Goal: Transaction & Acquisition: Purchase product/service

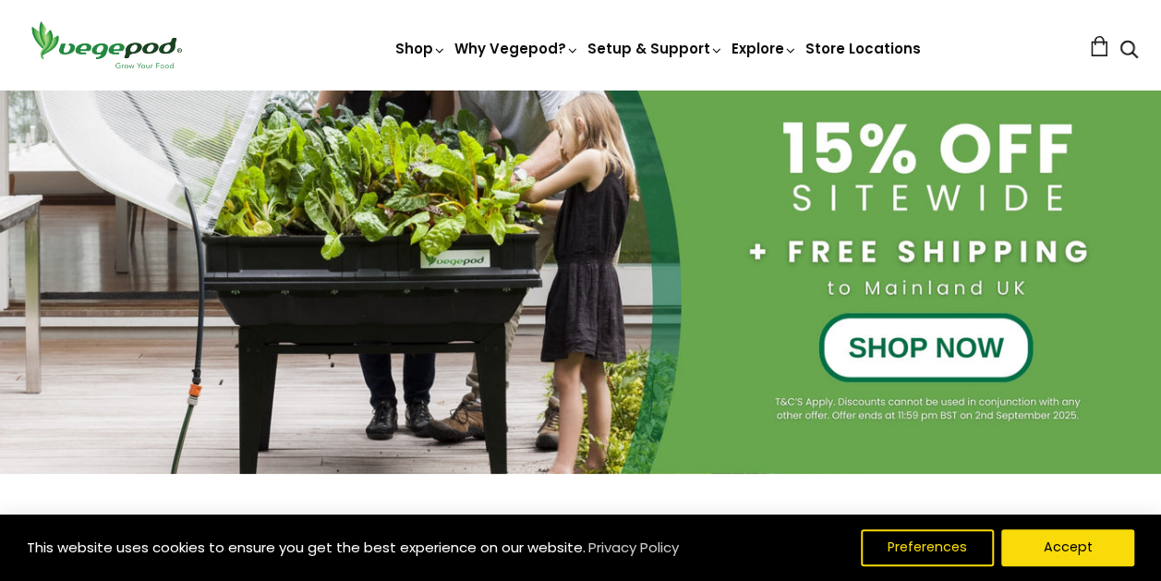
scroll to position [356, 0]
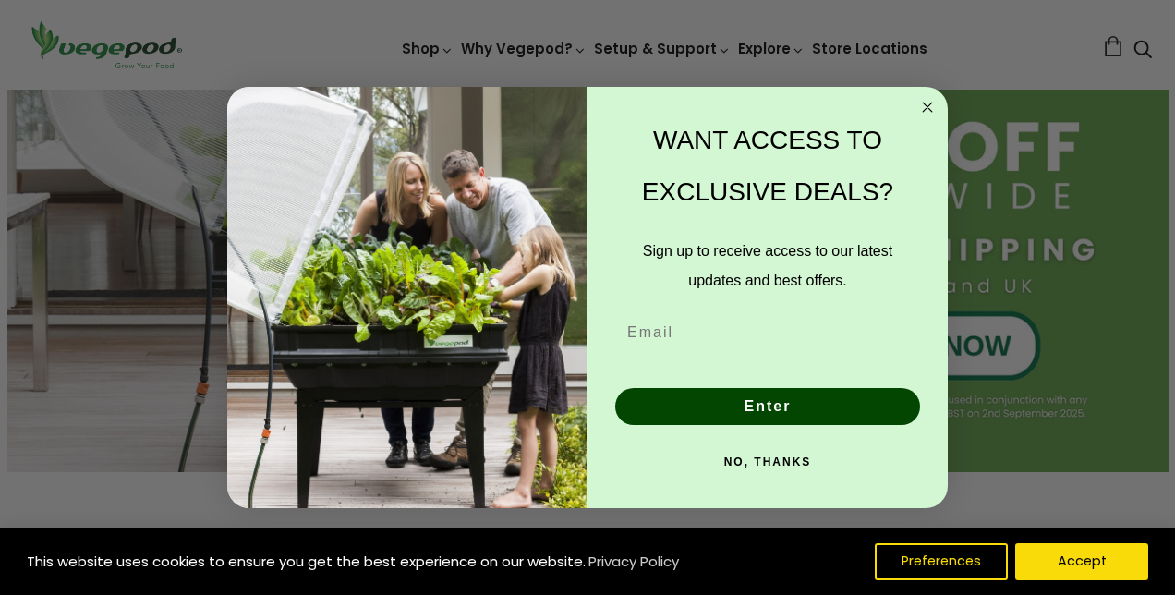
click at [927, 106] on icon "Close dialog" at bounding box center [926, 106] width 9 height 9
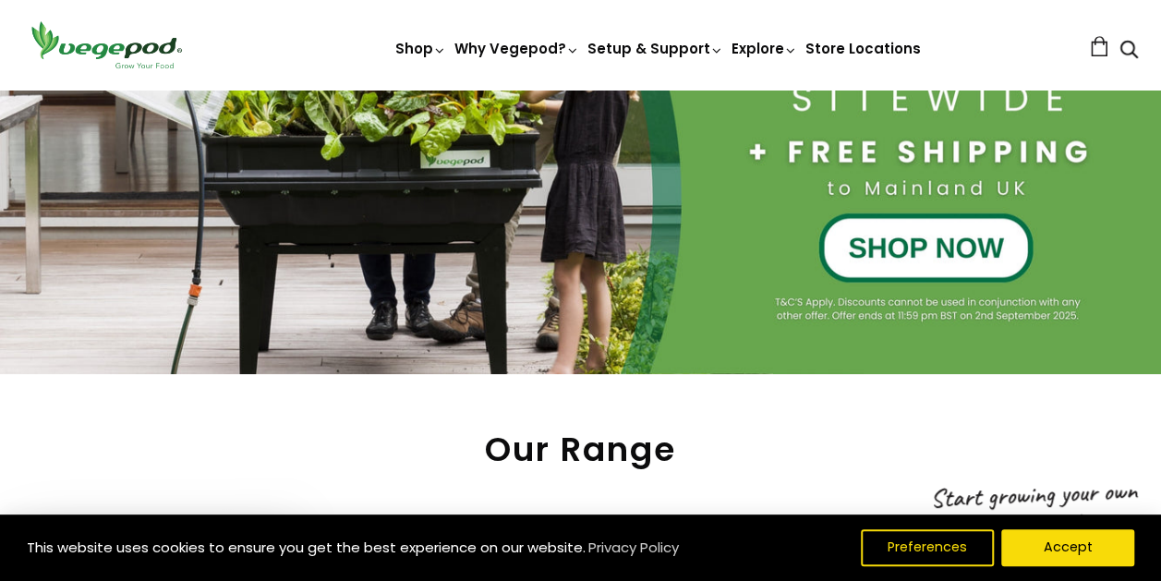
scroll to position [456, 0]
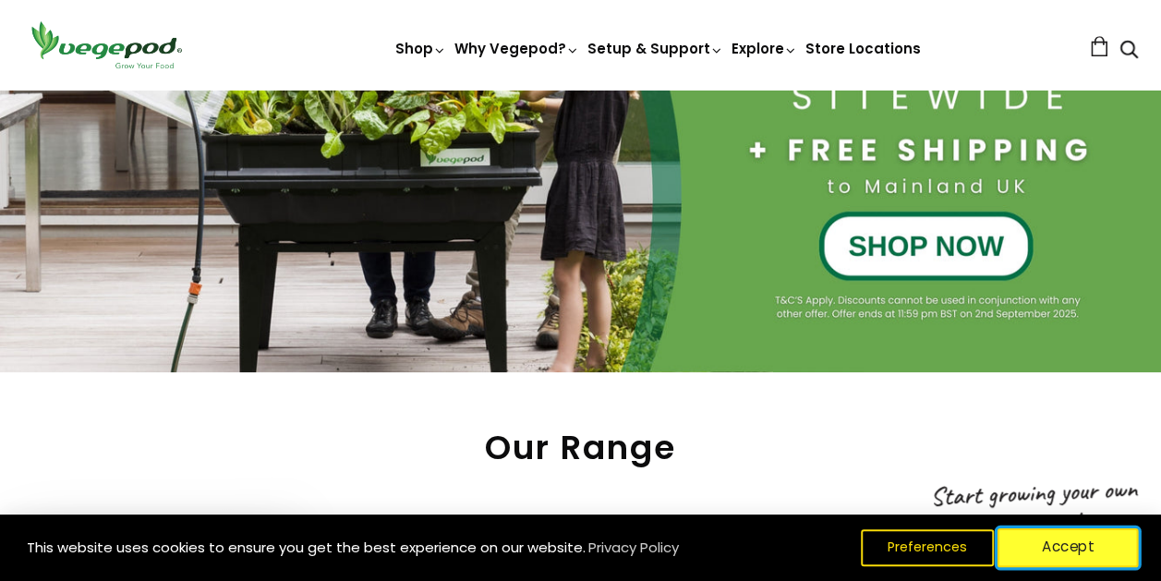
click at [1041, 549] on button "Accept" at bounding box center [1067, 547] width 141 height 39
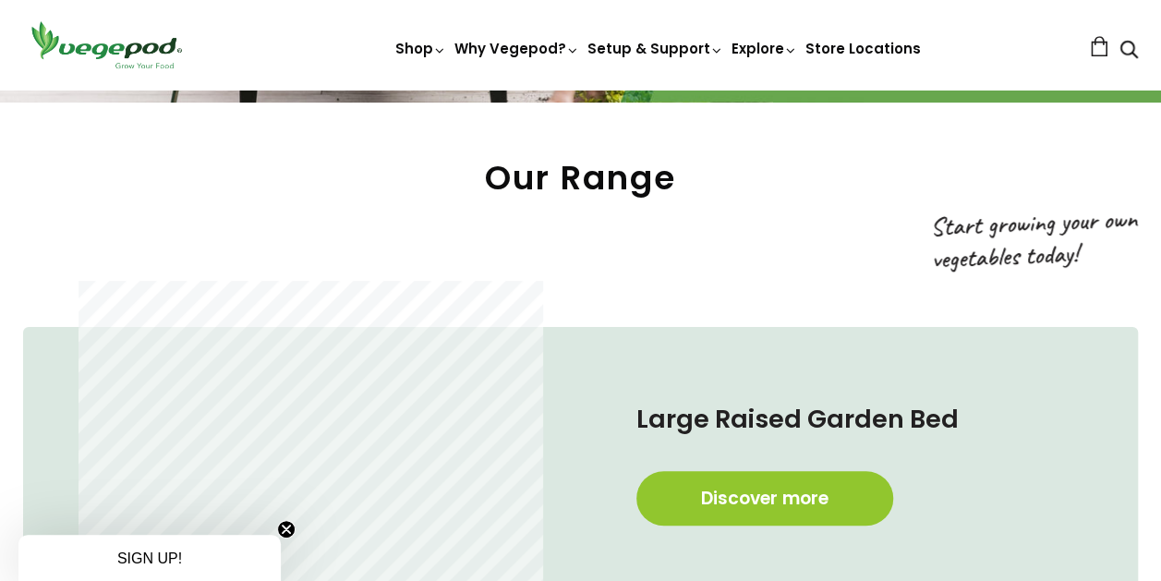
scroll to position [721, 0]
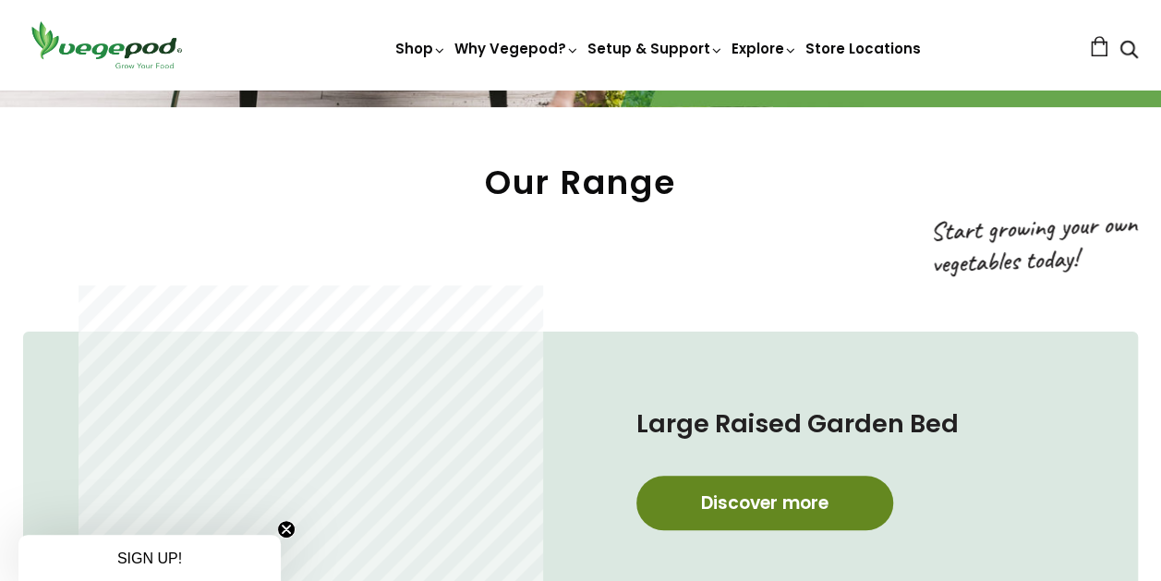
click at [806, 500] on link "Discover more" at bounding box center [764, 503] width 257 height 54
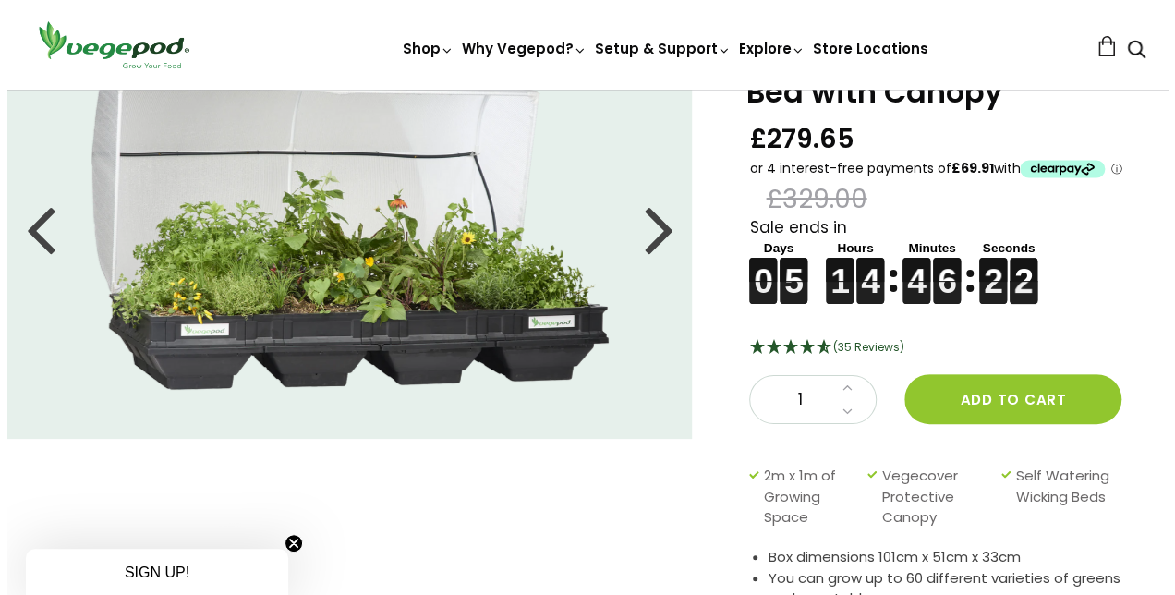
scroll to position [114, 0]
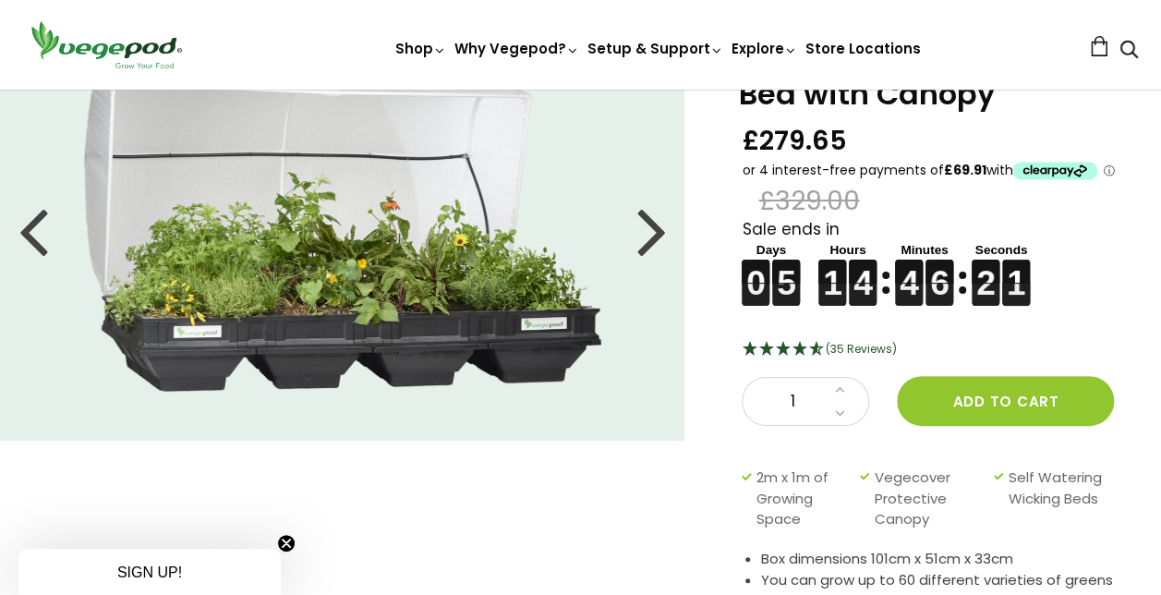
click at [644, 235] on div at bounding box center [651, 229] width 30 height 83
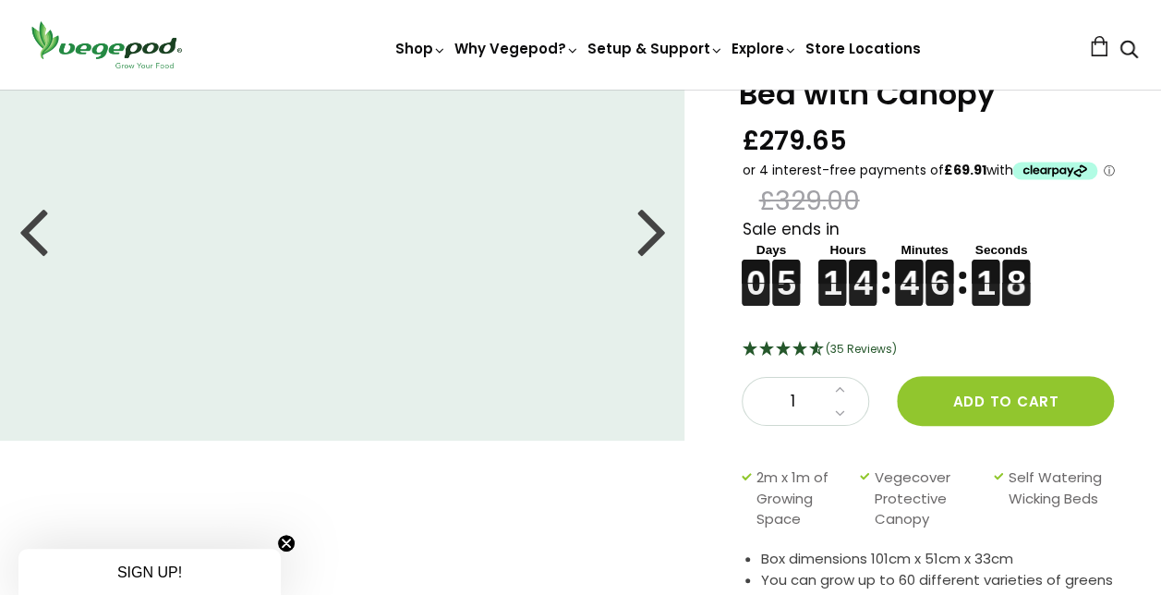
click at [652, 233] on div at bounding box center [651, 229] width 30 height 83
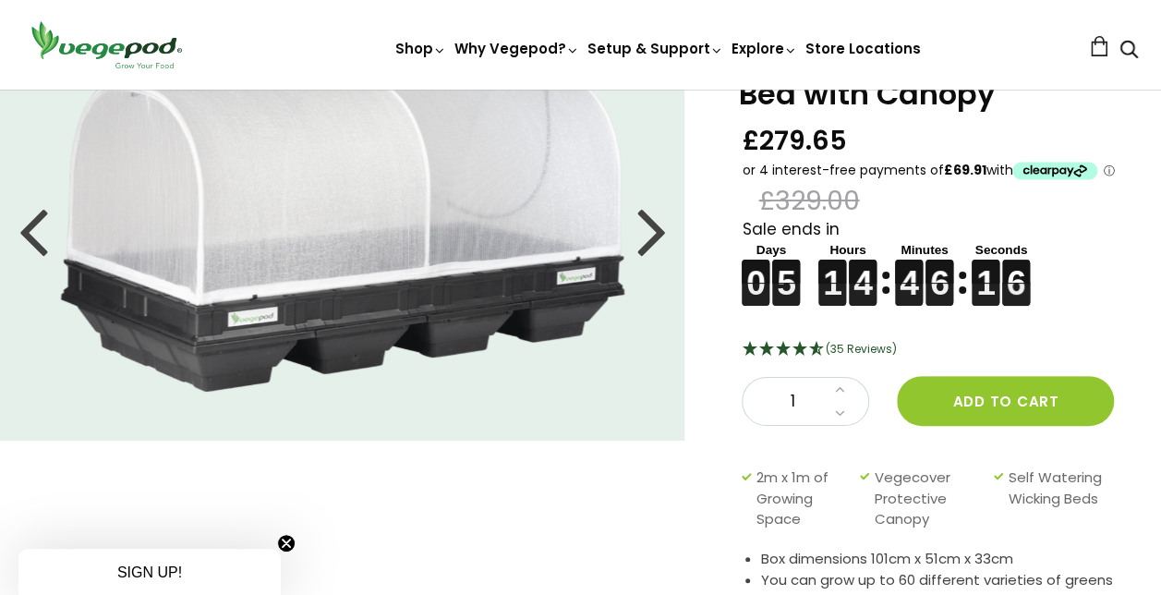
click at [640, 242] on div at bounding box center [651, 229] width 30 height 83
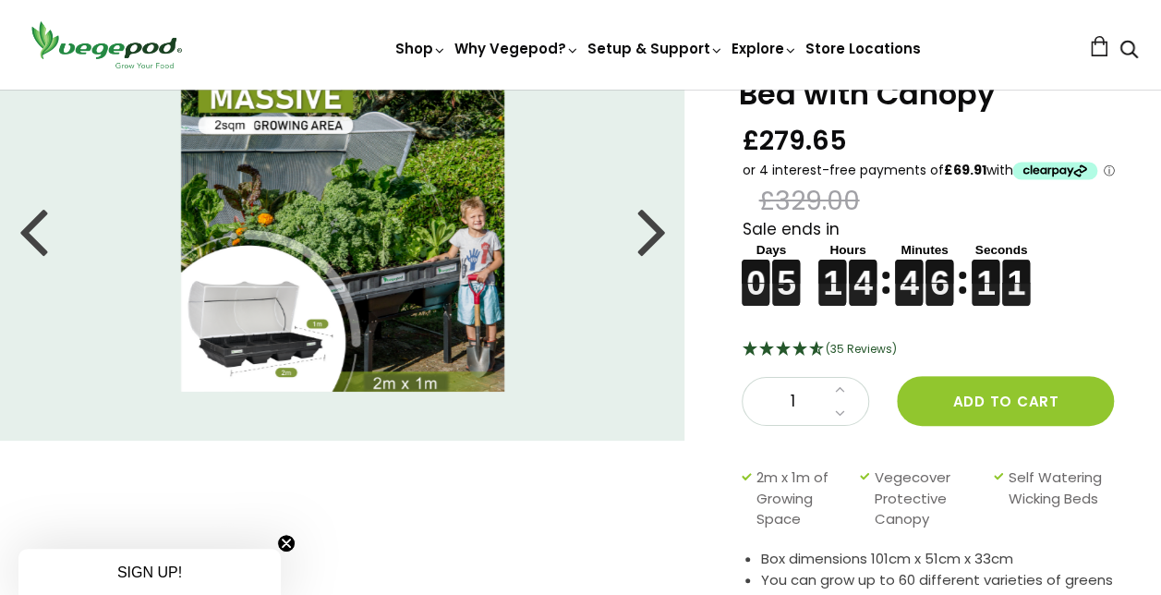
click at [648, 242] on div at bounding box center [651, 229] width 30 height 83
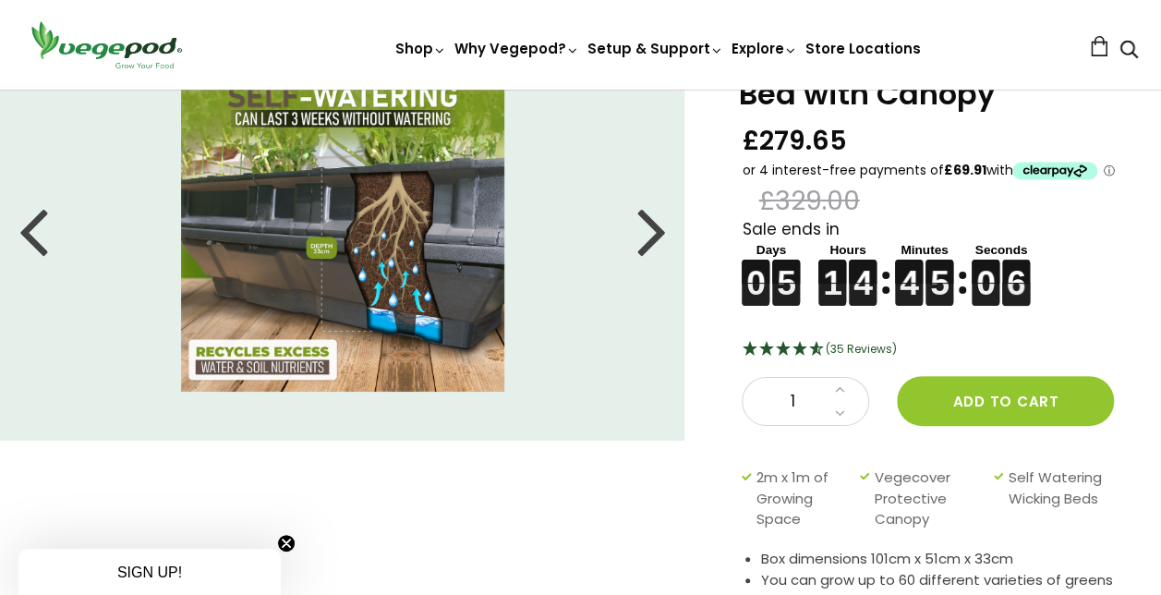
click at [664, 235] on div at bounding box center [651, 229] width 30 height 83
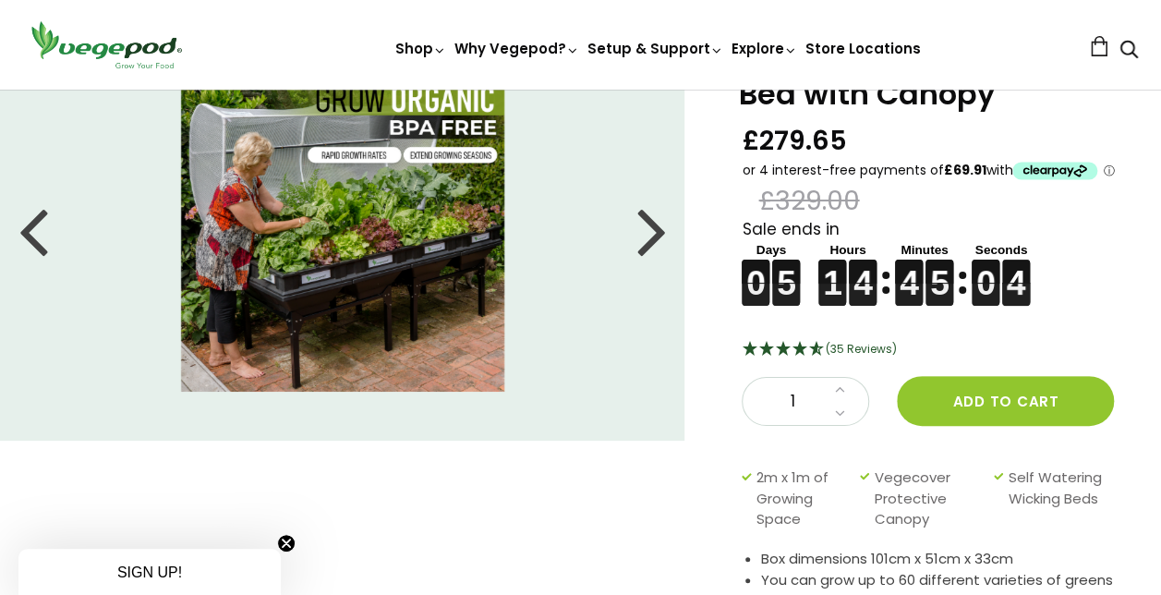
click at [650, 233] on div at bounding box center [651, 229] width 30 height 83
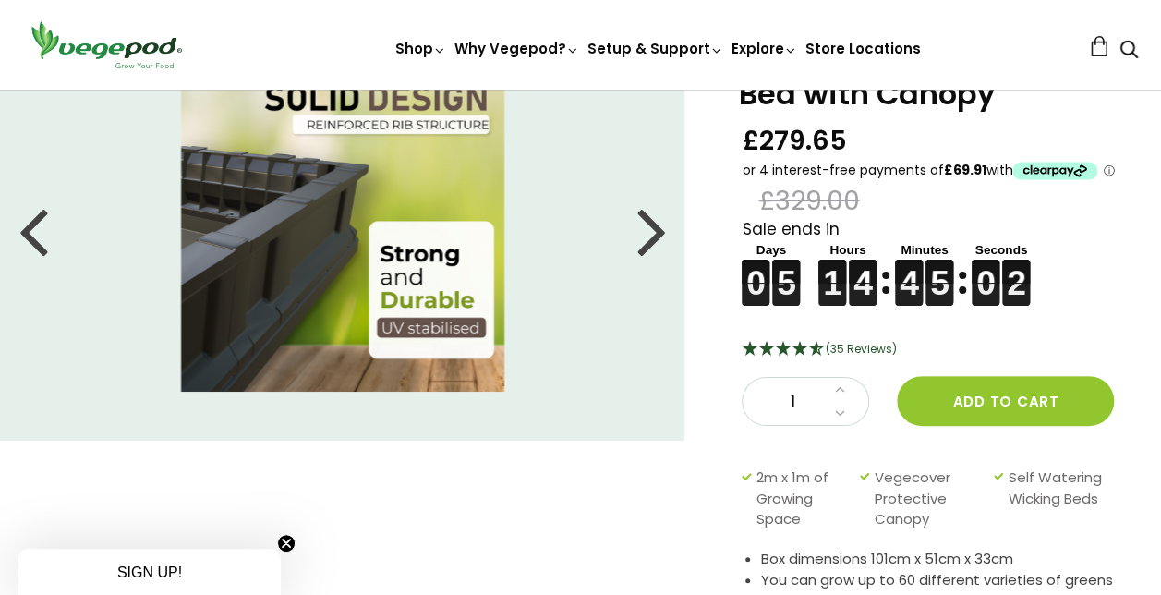
click at [637, 240] on div at bounding box center [651, 229] width 30 height 83
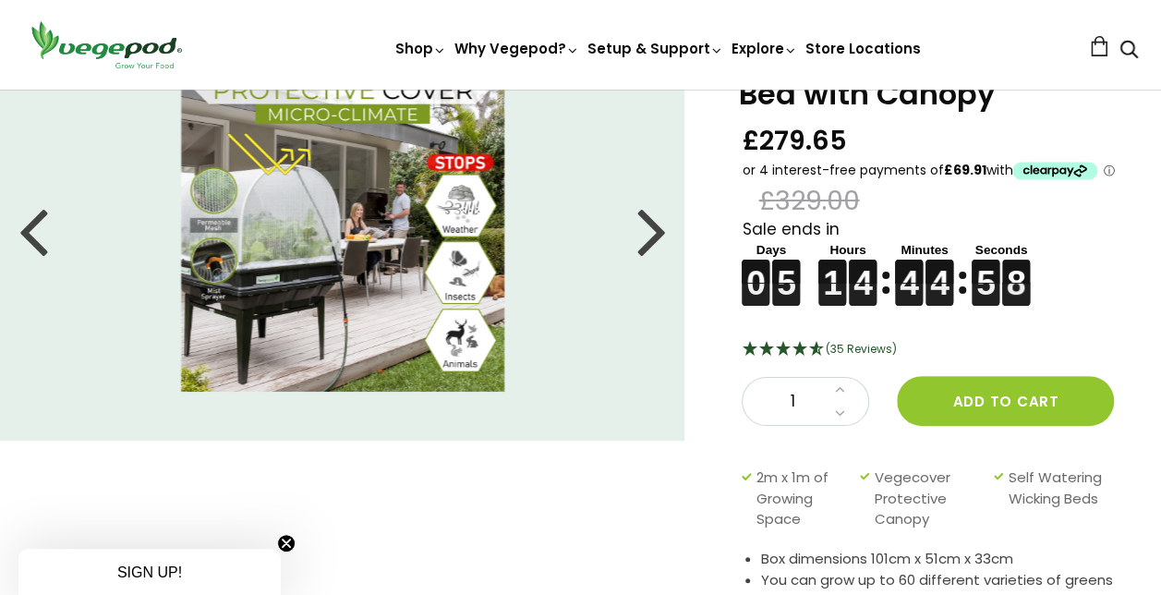
click at [660, 243] on div at bounding box center [651, 229] width 30 height 83
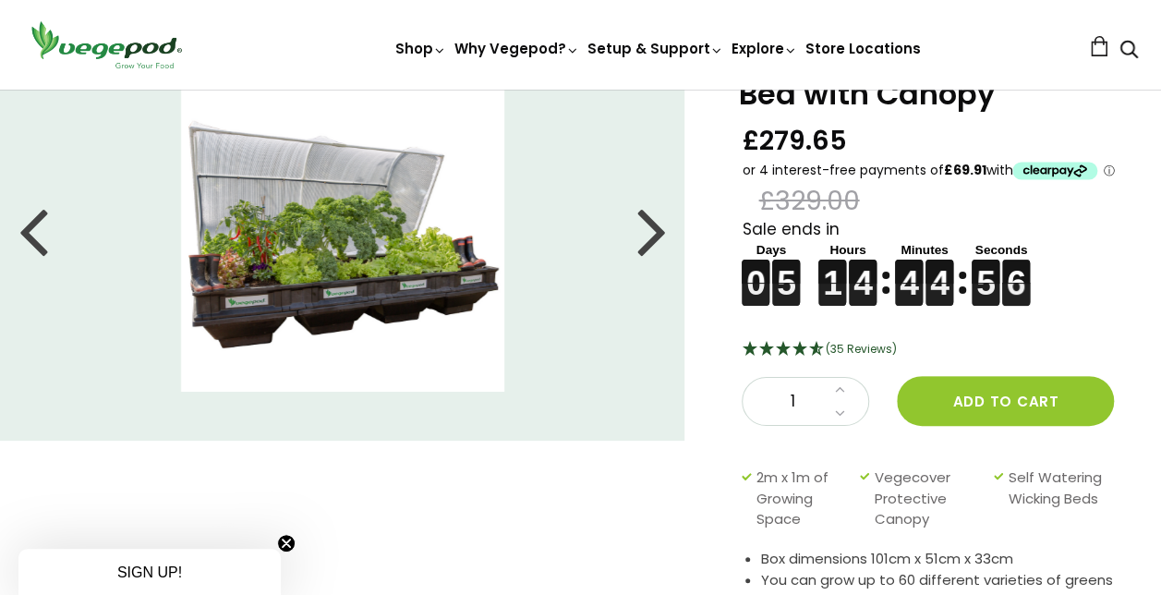
click at [656, 244] on div at bounding box center [651, 229] width 30 height 83
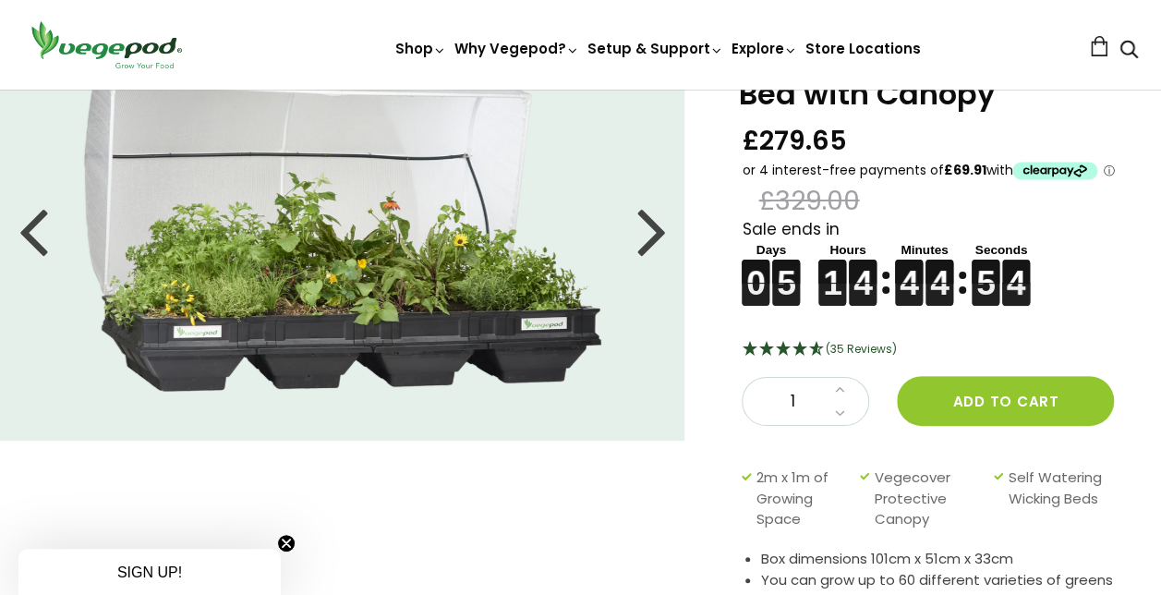
click at [641, 248] on div at bounding box center [651, 229] width 30 height 83
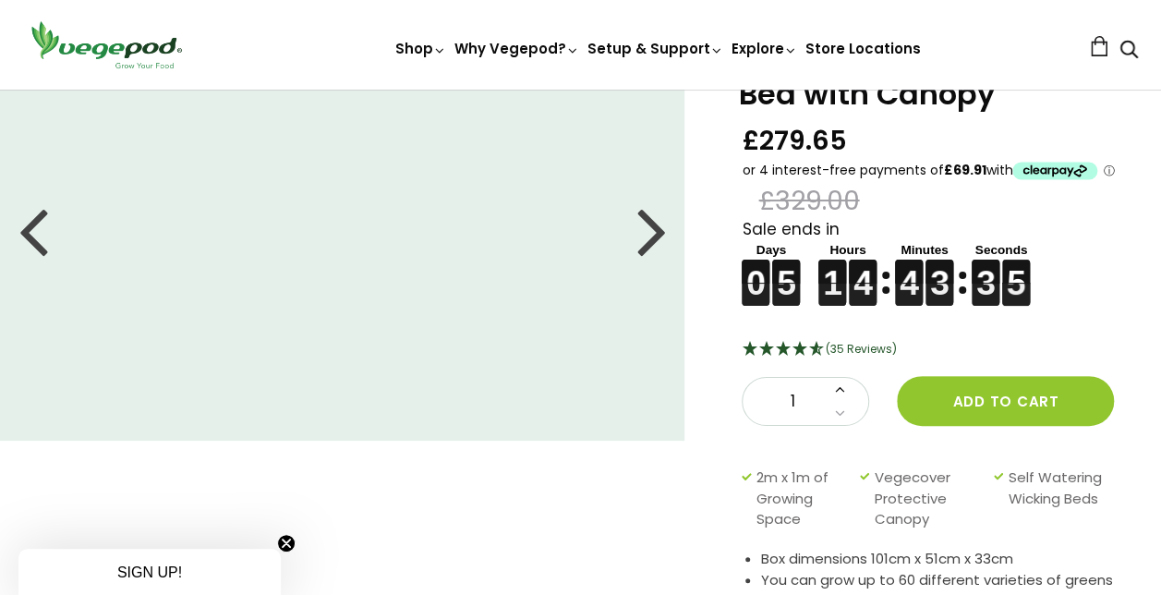
click at [834, 396] on icon at bounding box center [839, 388] width 10 height 16
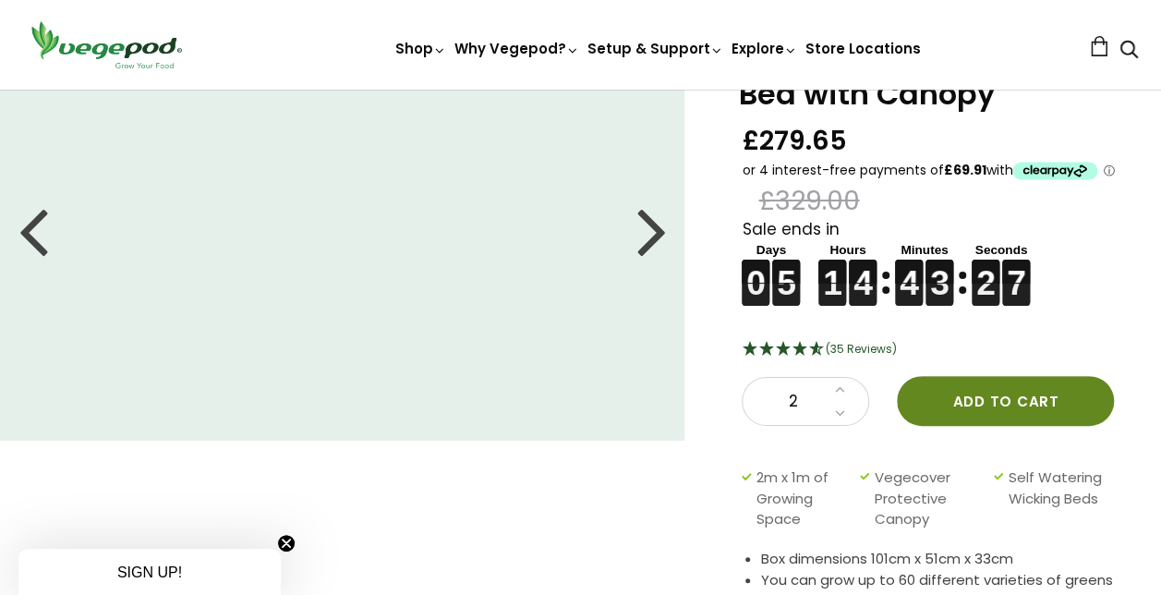
click at [1054, 425] on button "Add to cart" at bounding box center [1005, 401] width 217 height 50
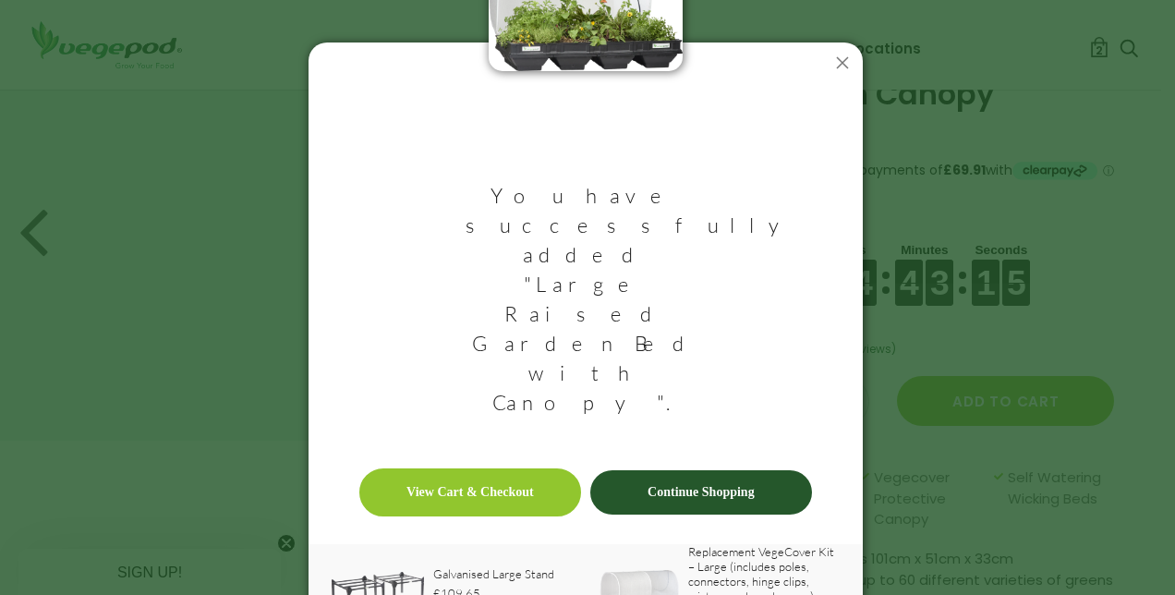
scroll to position [87, 0]
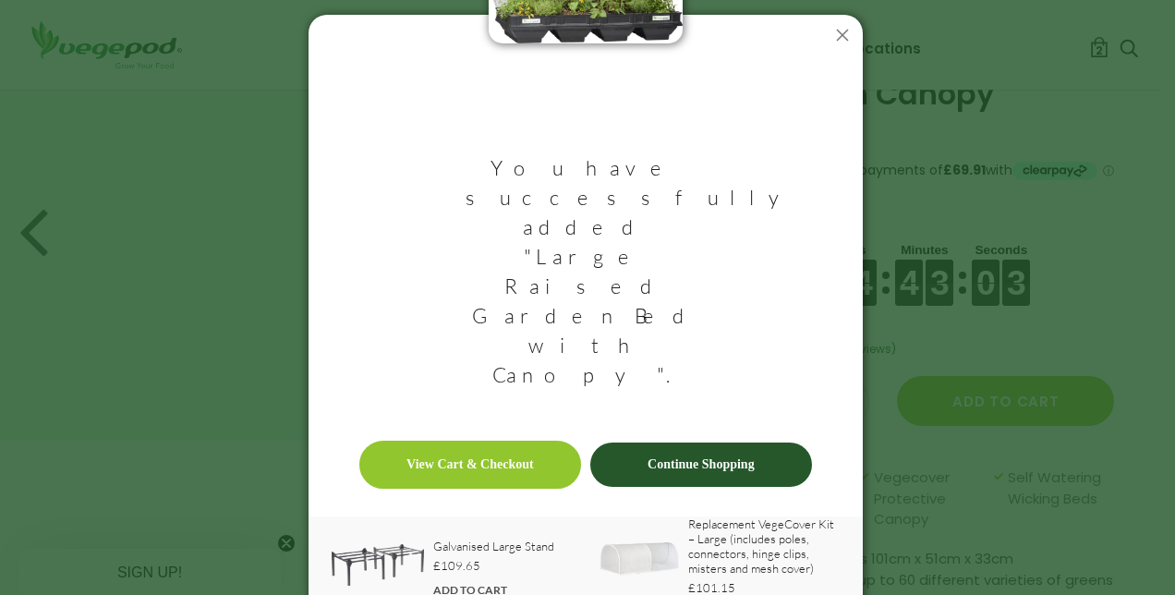
click at [464, 583] on link "ADD TO CART" at bounding box center [470, 590] width 74 height 14
click at [514, 440] on link "View Cart & Checkout" at bounding box center [470, 464] width 222 height 48
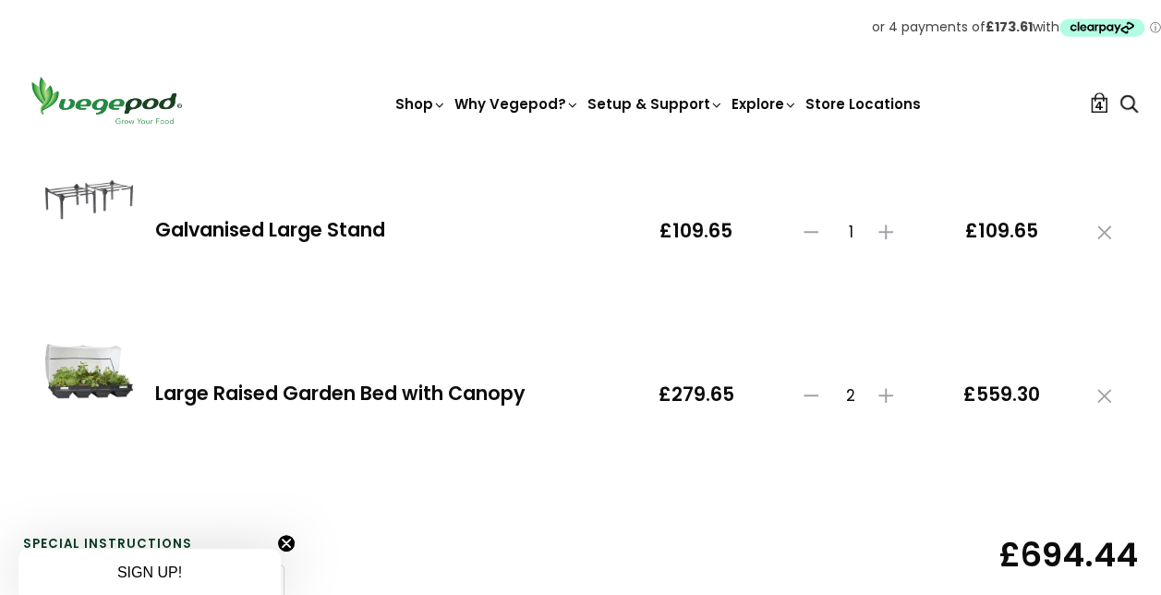
scroll to position [394, 0]
click at [891, 238] on link at bounding box center [886, 230] width 26 height 18
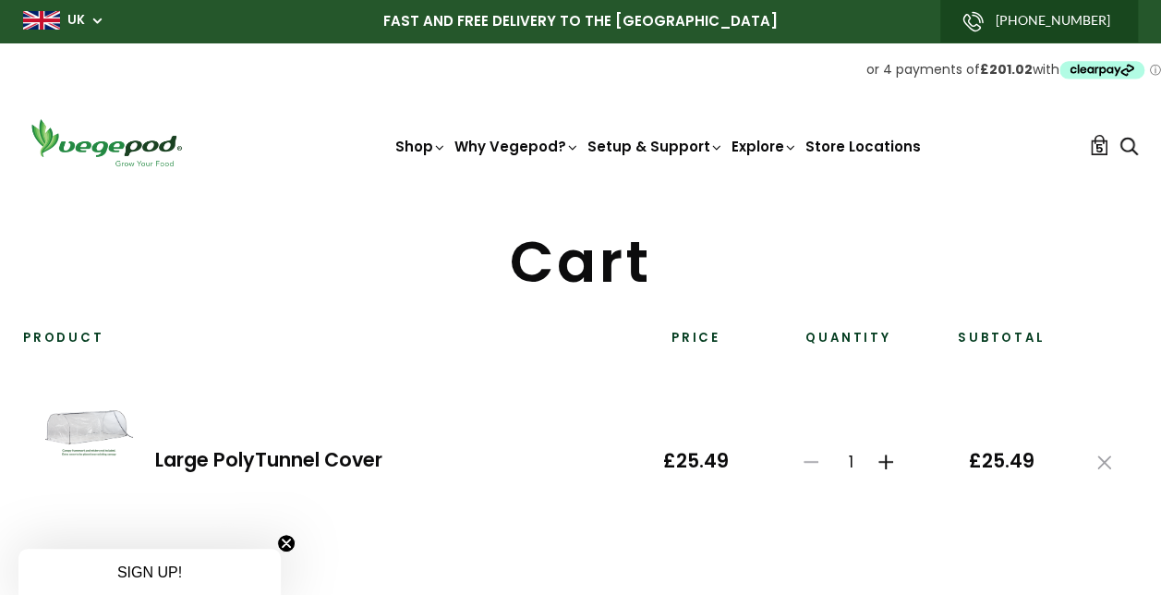
click at [885, 465] on use at bounding box center [885, 461] width 15 height 15
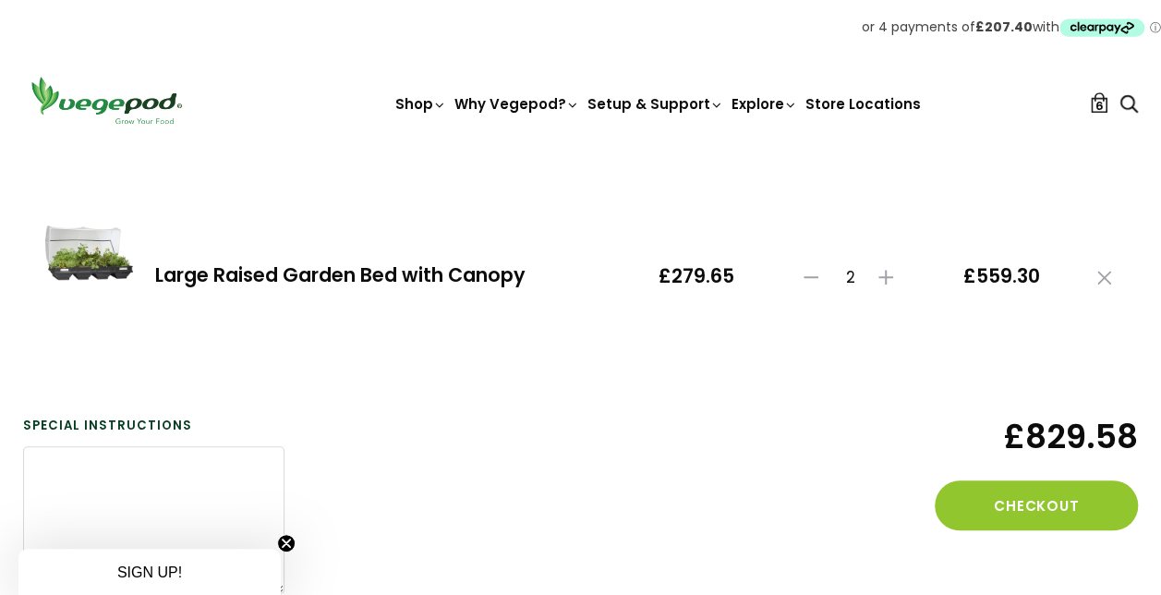
scroll to position [517, 0]
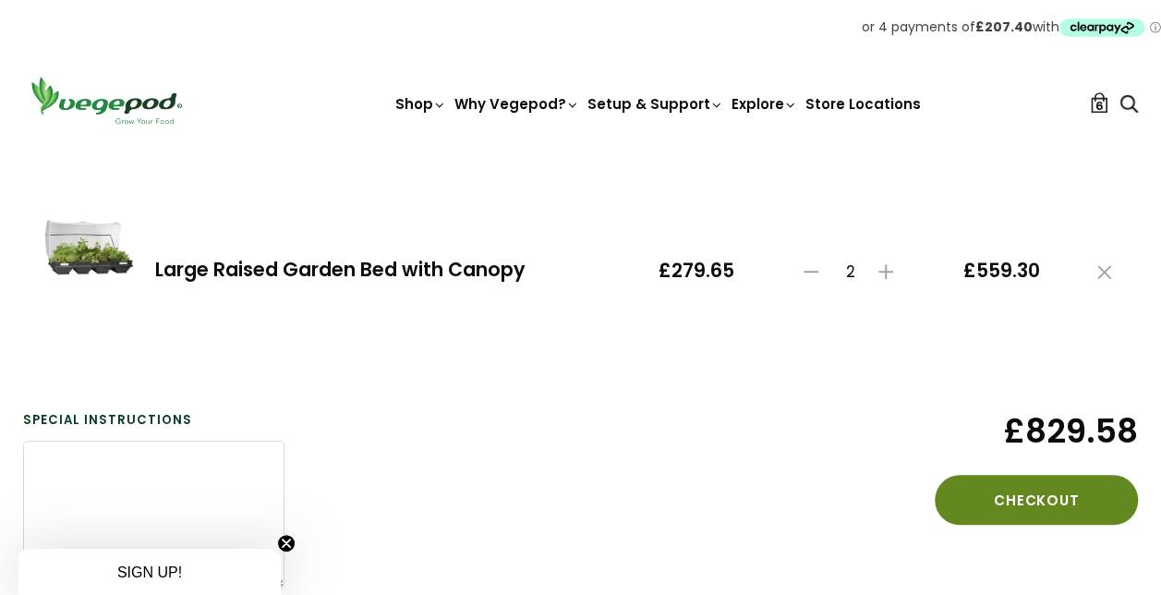
click at [1043, 497] on button "Checkout" at bounding box center [1035, 500] width 203 height 50
